Goal: Navigation & Orientation: Find specific page/section

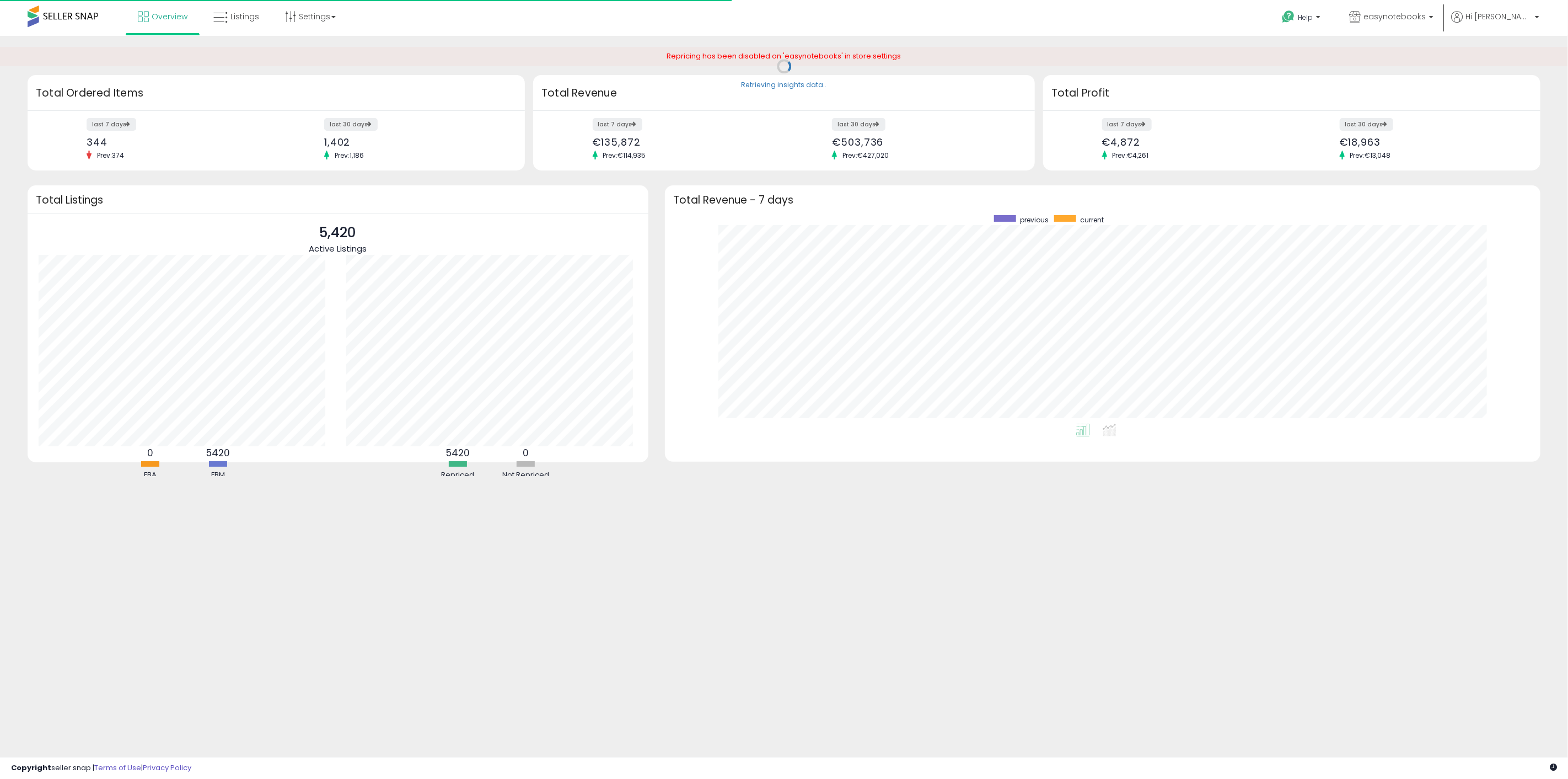
scroll to position [208, 853]
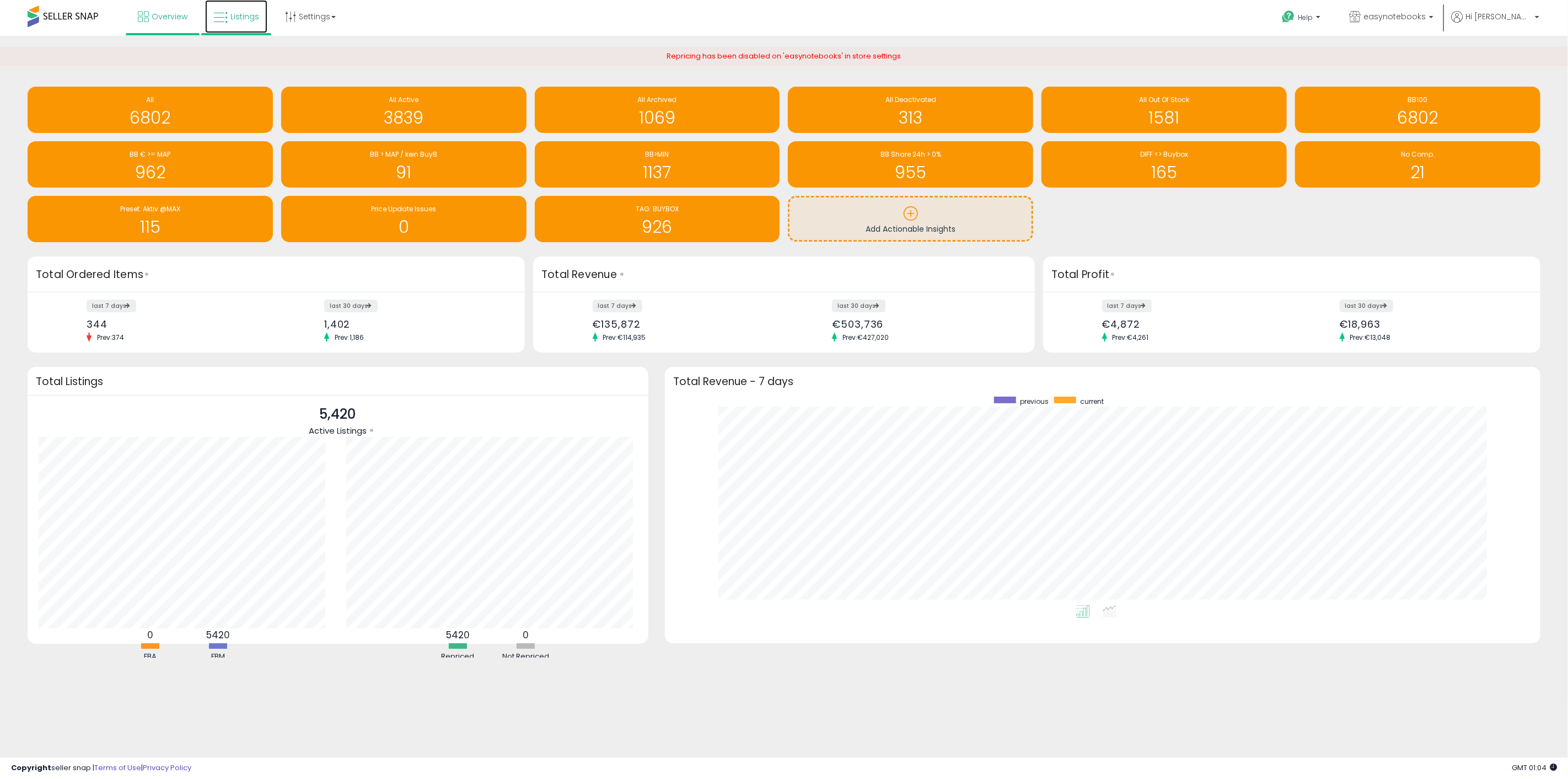
click at [250, 18] on span "Listings" at bounding box center [244, 16] width 29 height 11
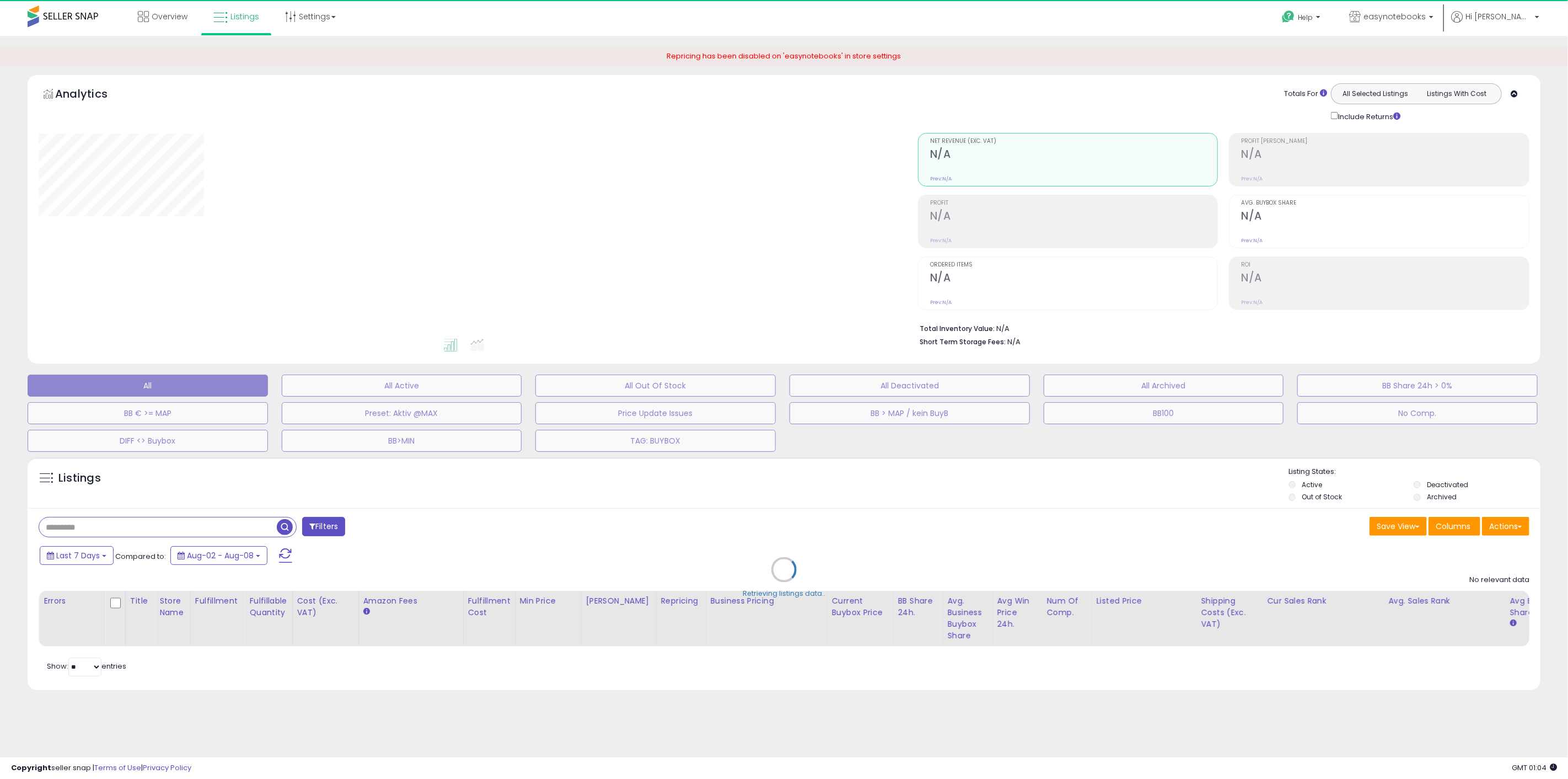
click at [0, 0] on div "Retrieving aggregations.." at bounding box center [0, 0] width 0 height 0
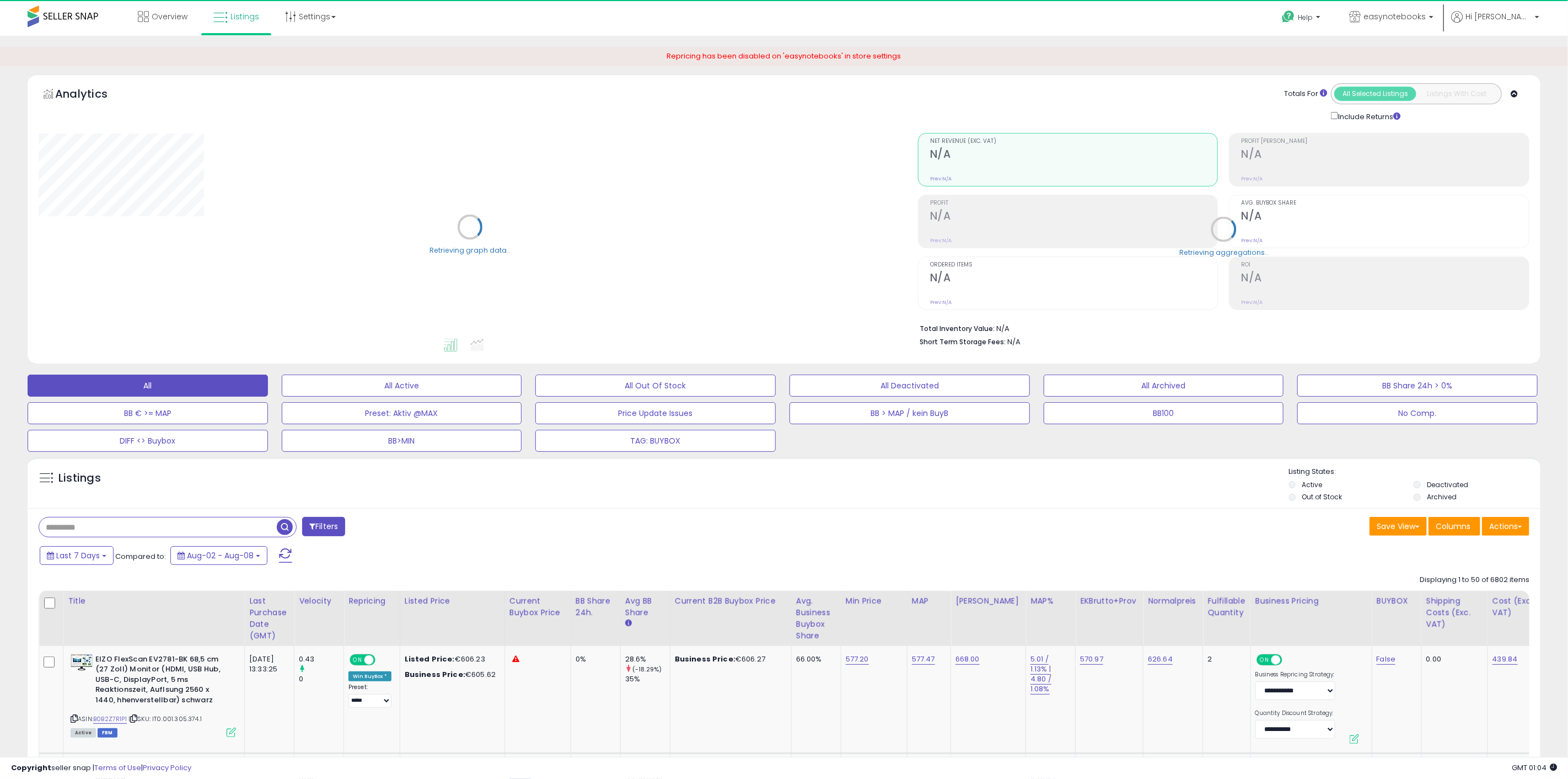
select select "**"
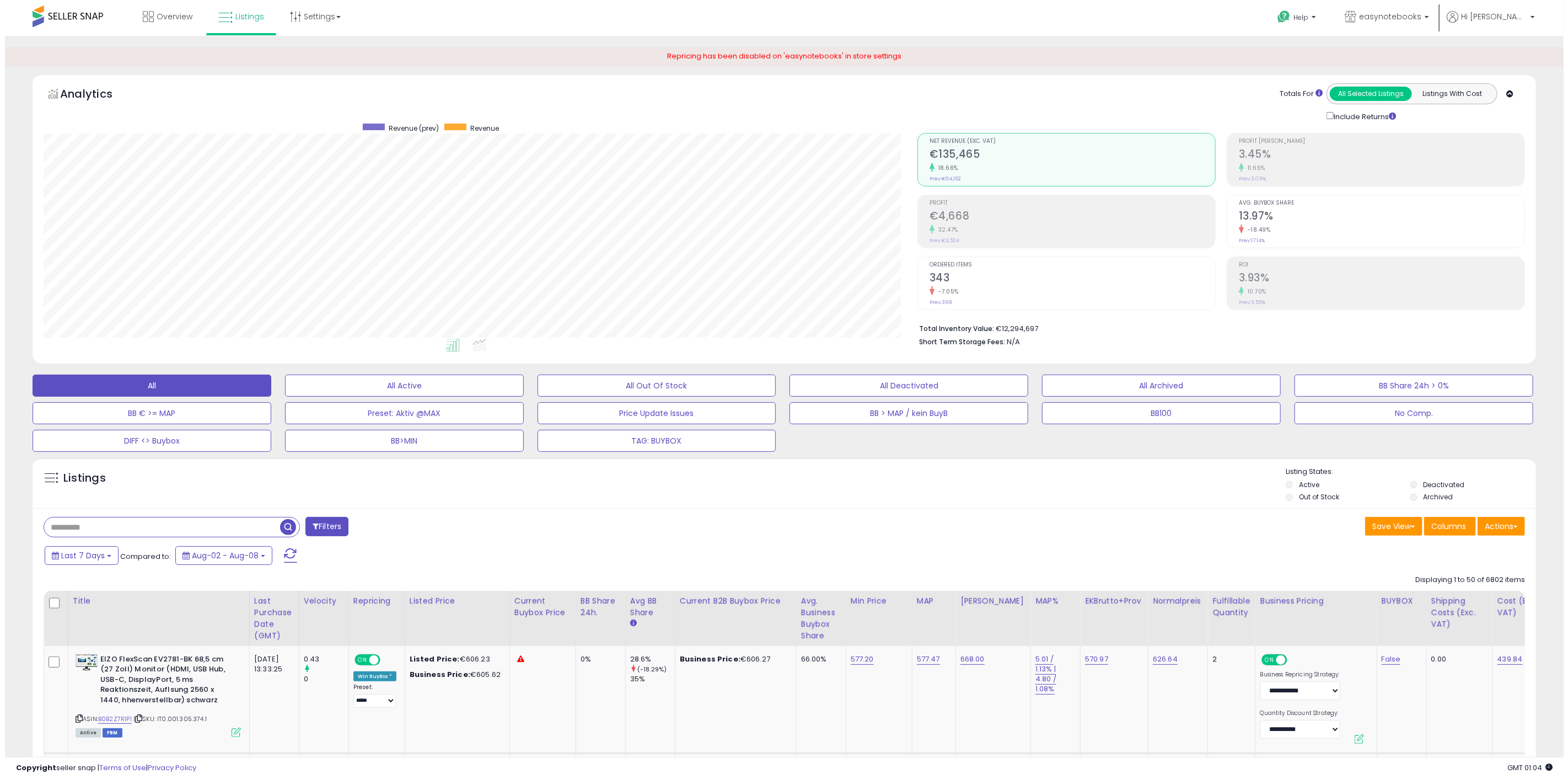
scroll to position [226, 874]
click at [1355, 210] on h2 "13.97%" at bounding box center [1377, 217] width 285 height 15
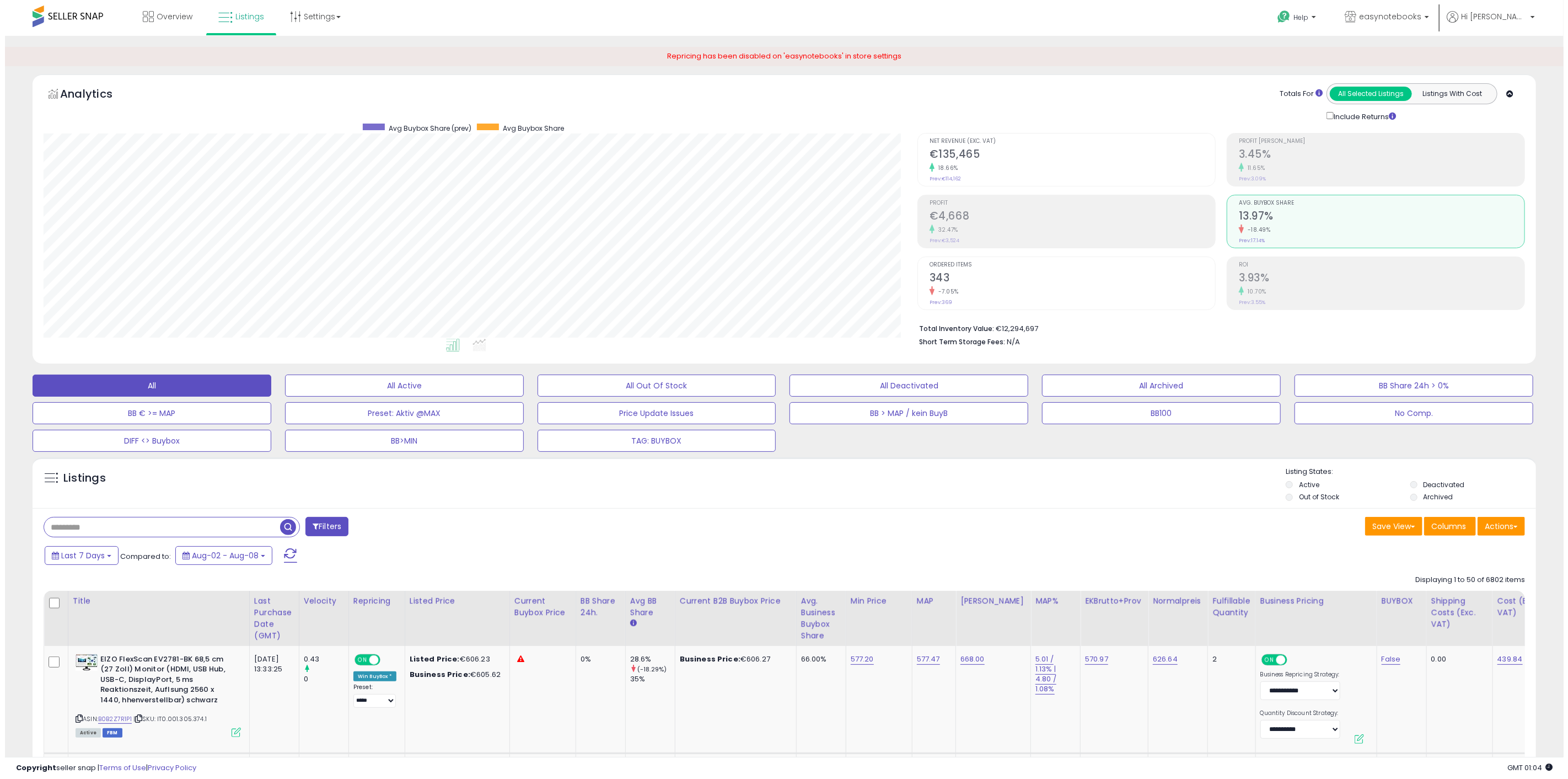
scroll to position [551291, 550509]
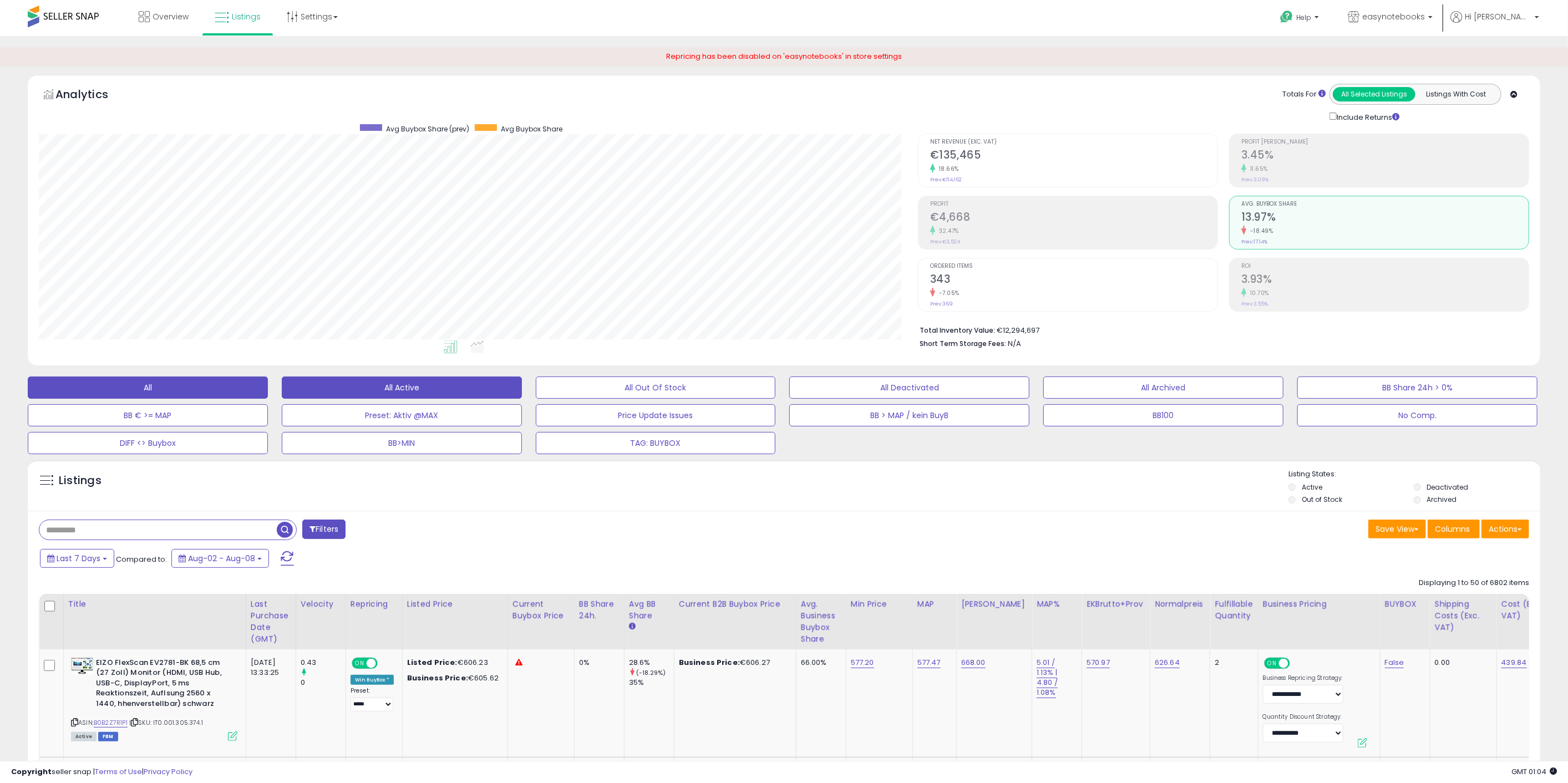
click at [376, 389] on button "All Active" at bounding box center [402, 387] width 240 height 22
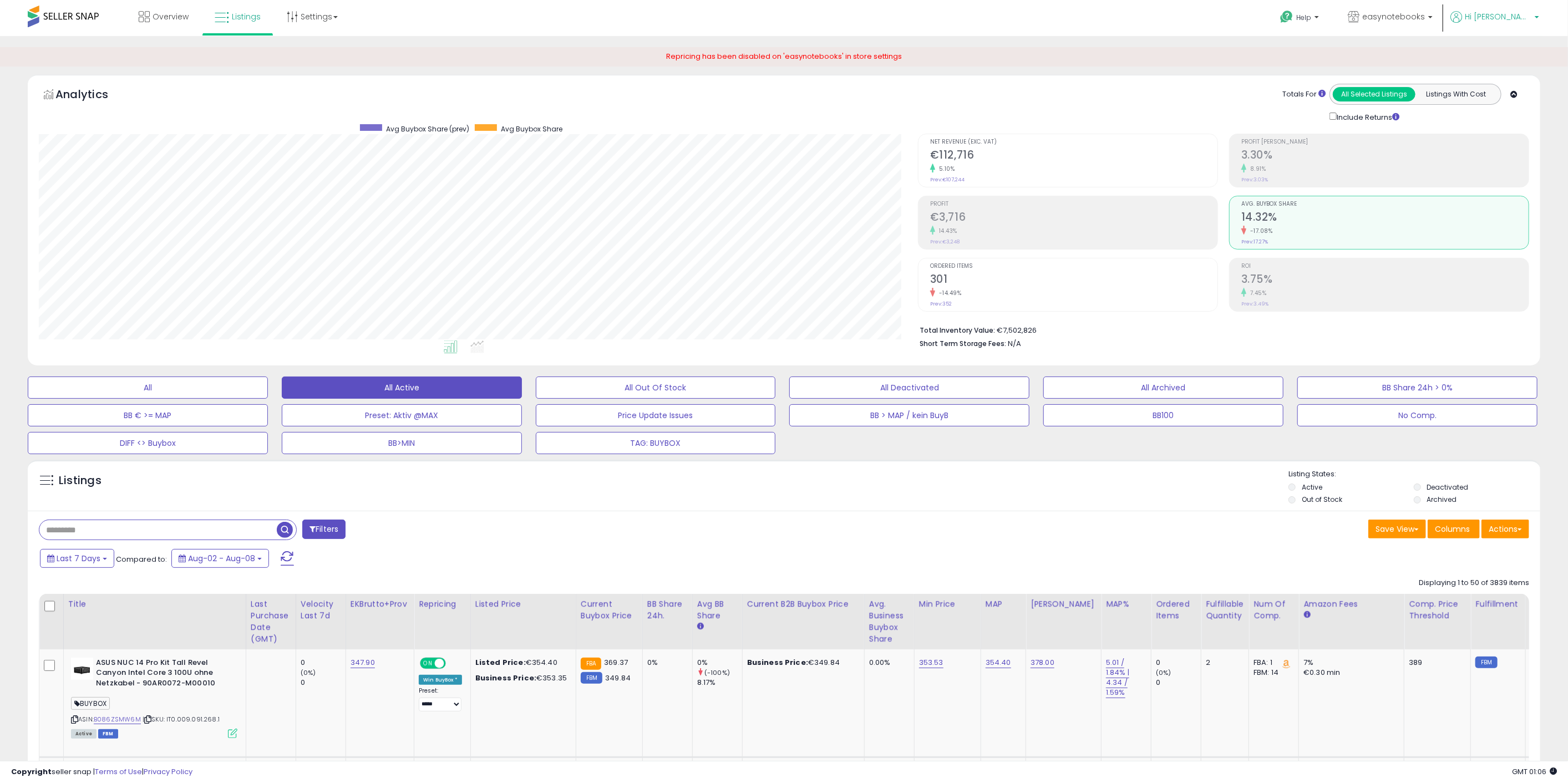
click at [1504, 17] on span "Hi [PERSON_NAME]" at bounding box center [1498, 16] width 67 height 11
click at [1499, 55] on link "Account" at bounding box center [1513, 59] width 29 height 10
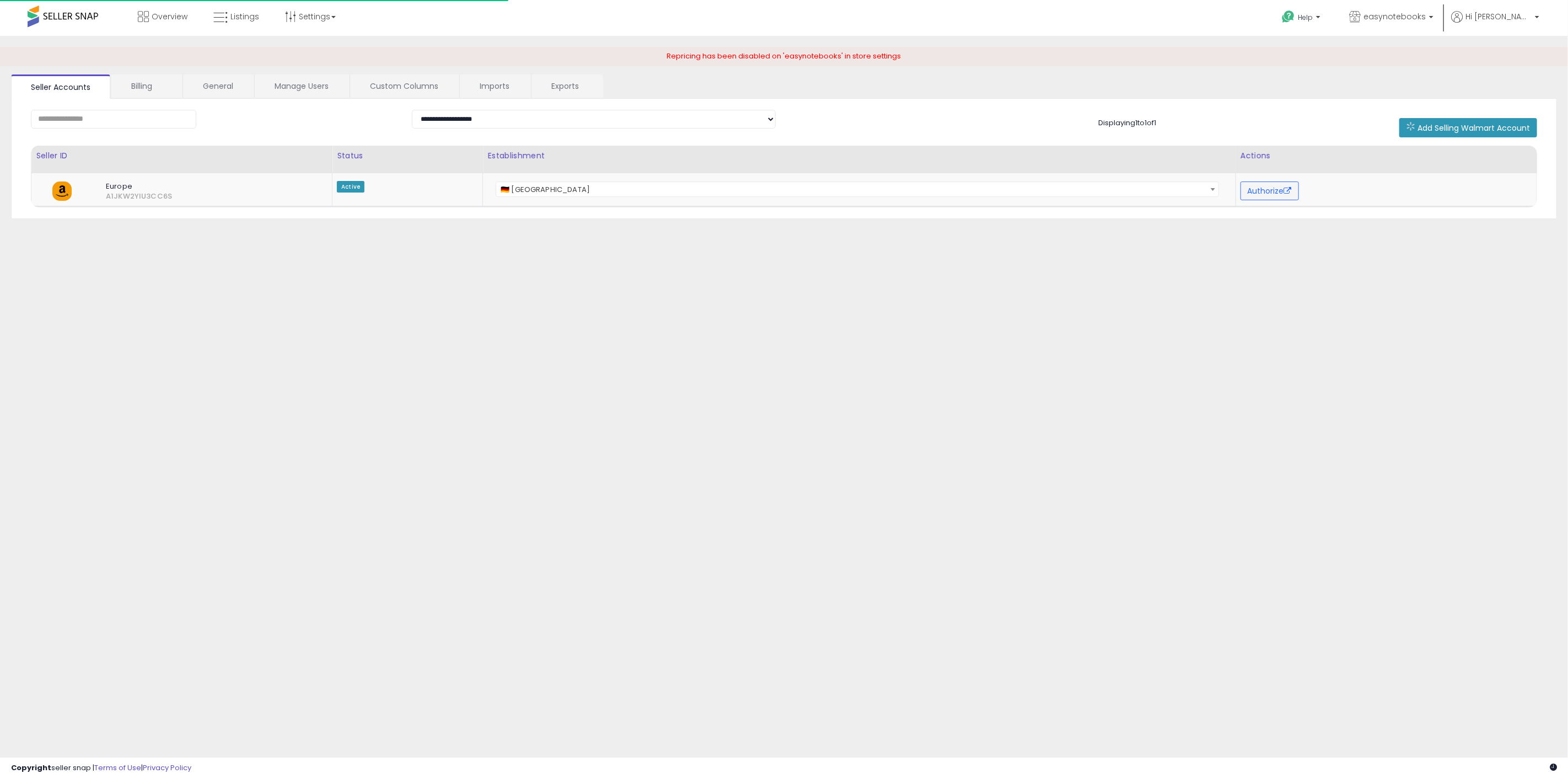
click at [493, 88] on link "Imports" at bounding box center [495, 86] width 70 height 23
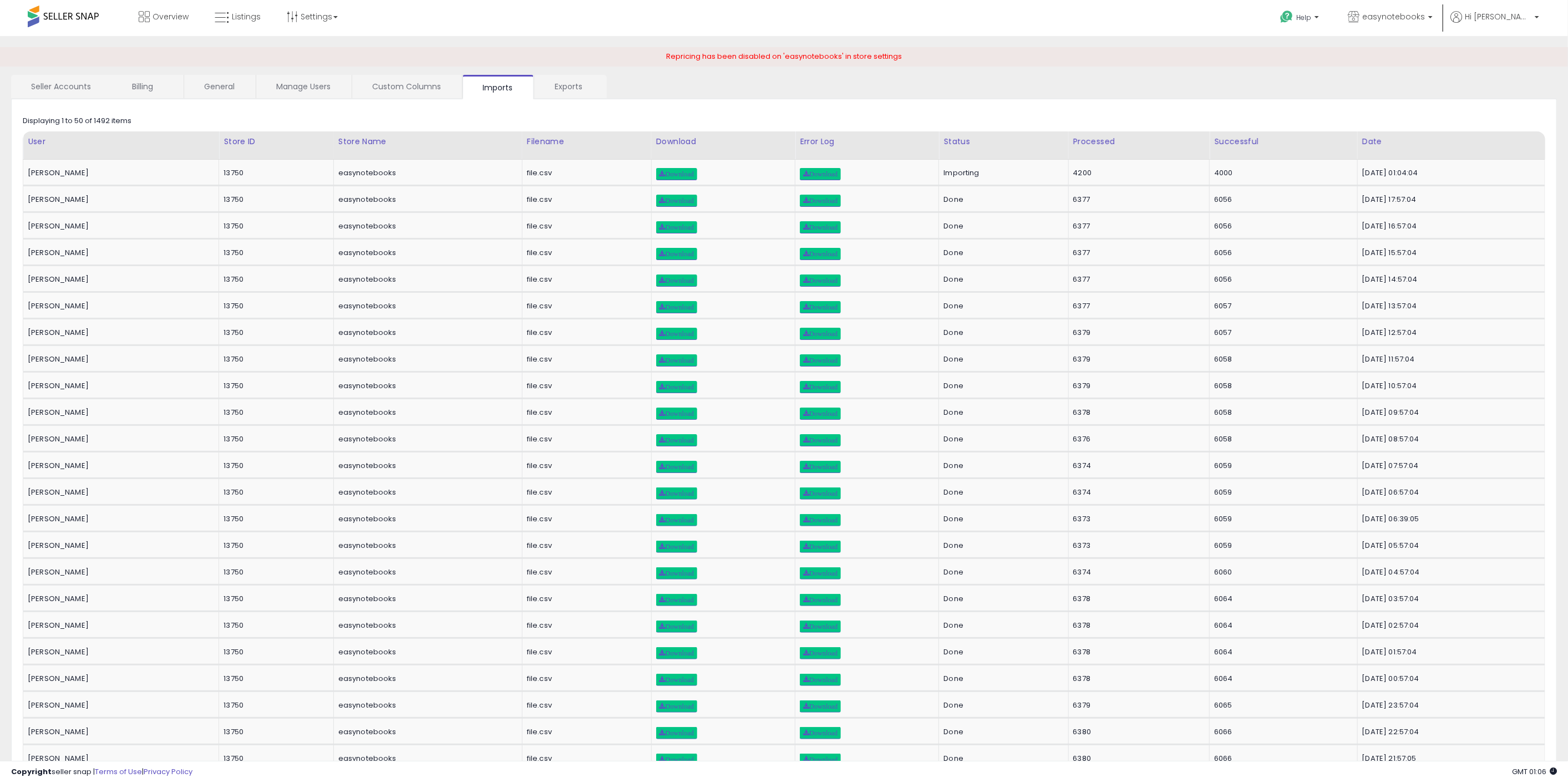
click at [90, 20] on span at bounding box center [63, 16] width 71 height 22
click at [150, 17] on link "Overview" at bounding box center [164, 16] width 67 height 33
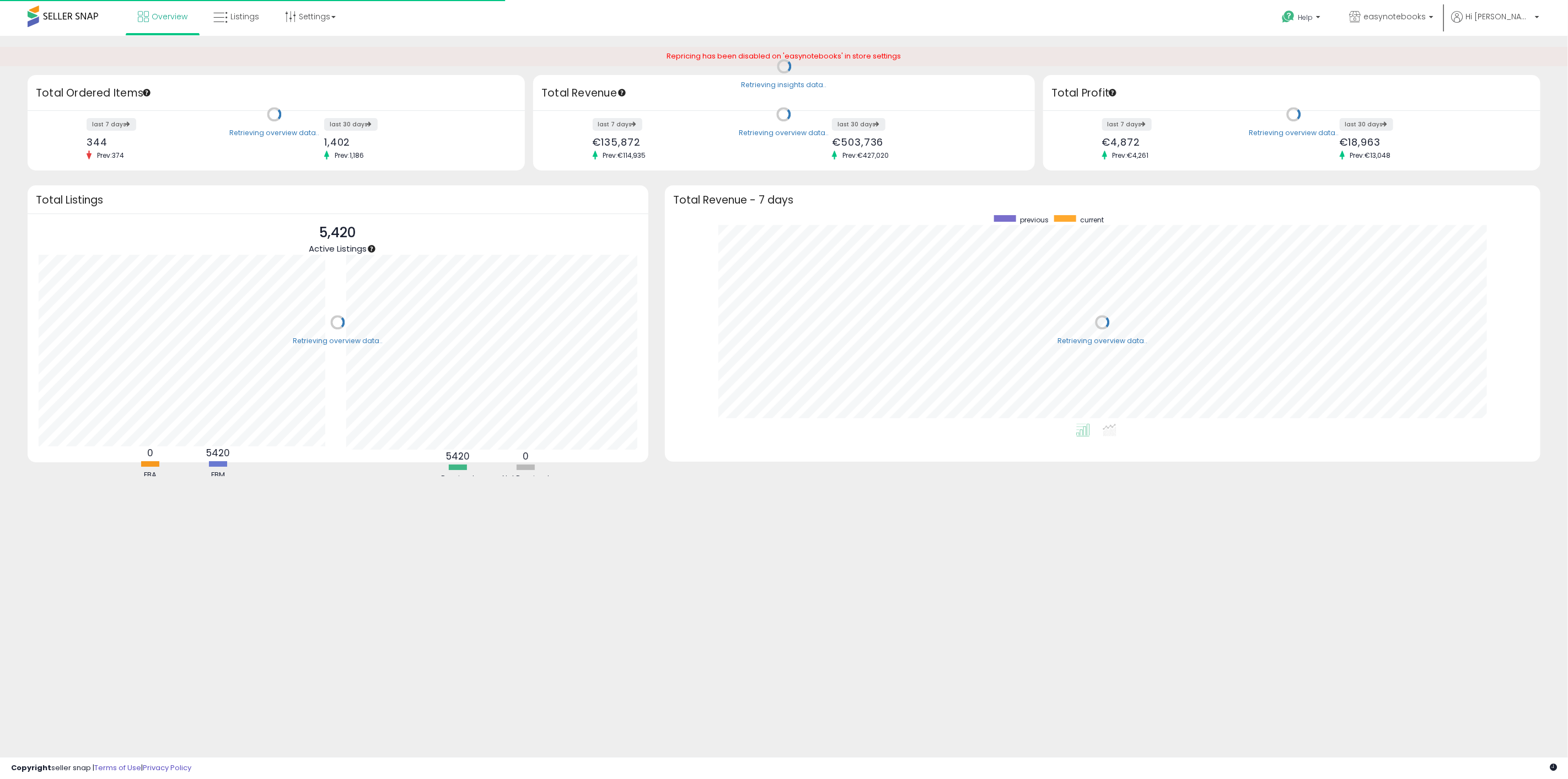
scroll to position [208, 853]
